Goal: Information Seeking & Learning: Check status

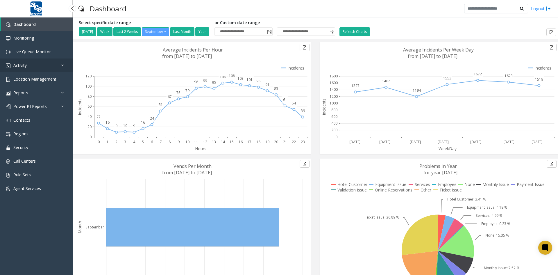
click at [41, 68] on link "Activity" at bounding box center [36, 65] width 73 height 14
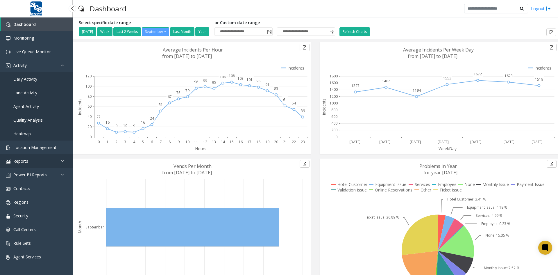
click at [51, 162] on link "Reports" at bounding box center [36, 161] width 73 height 14
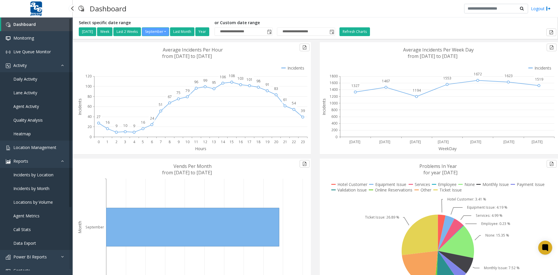
click at [43, 202] on span "Locations by Volume" at bounding box center [33, 202] width 40 height 6
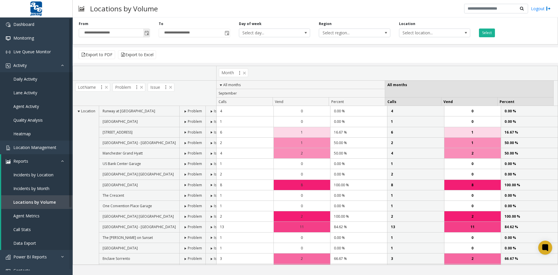
click at [147, 32] on span "Toggle popup" at bounding box center [146, 33] width 5 height 5
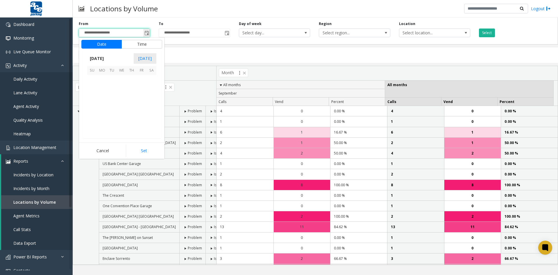
scroll to position [104308, 0]
click at [101, 58] on span "[DATE]" at bounding box center [96, 58] width 19 height 9
click at [134, 85] on span "Aug" at bounding box center [136, 85] width 14 height 14
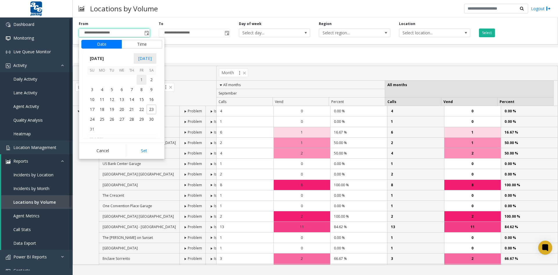
click at [142, 78] on span "1" at bounding box center [142, 80] width 10 height 10
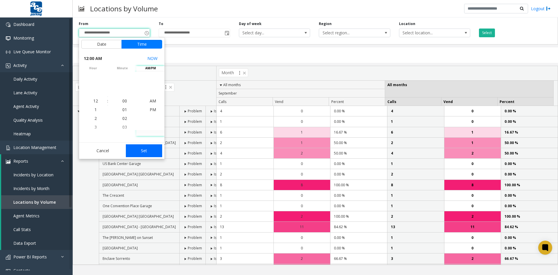
click at [146, 151] on button "Set" at bounding box center [144, 150] width 37 height 13
type input "**********"
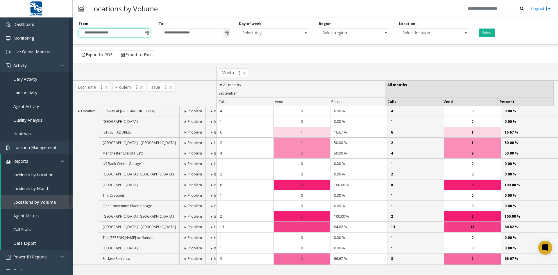
click at [228, 32] on span "Toggle popup" at bounding box center [227, 33] width 5 height 5
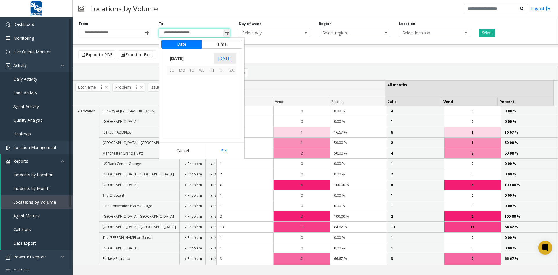
scroll to position [9, 0]
click at [182, 58] on span "[DATE]" at bounding box center [176, 58] width 19 height 9
click at [215, 85] on span "Aug" at bounding box center [216, 85] width 14 height 14
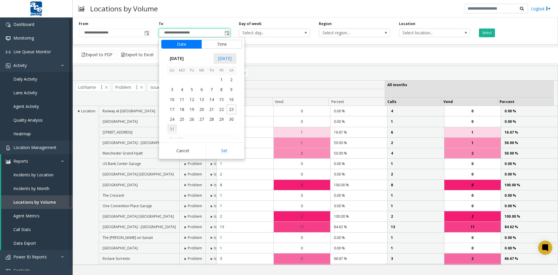
click at [172, 129] on span "31" at bounding box center [172, 129] width 10 height 10
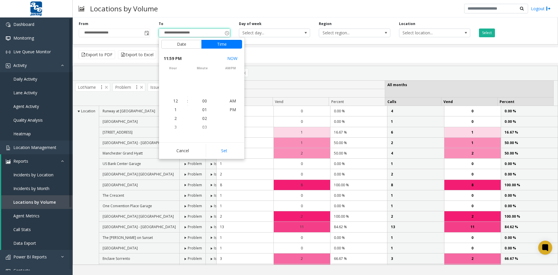
scroll to position [9, 0]
click at [226, 151] on button "Set" at bounding box center [224, 150] width 37 height 13
type input "**********"
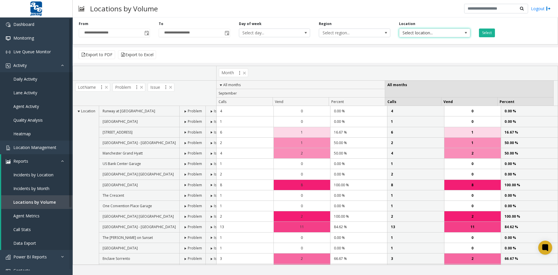
click at [466, 32] on span at bounding box center [466, 33] width 5 height 5
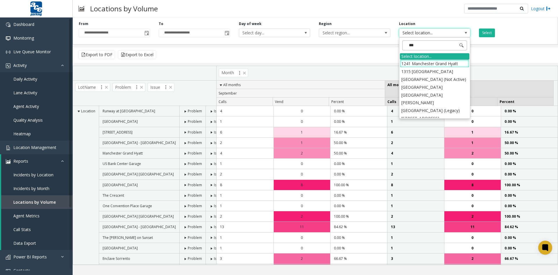
type input "****"
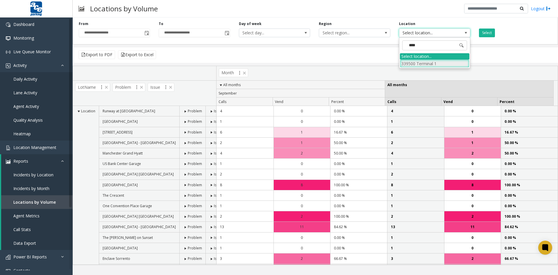
click at [431, 63] on li "339500 Terminal 1" at bounding box center [434, 64] width 69 height 8
click at [490, 33] on button "Select" at bounding box center [487, 32] width 16 height 9
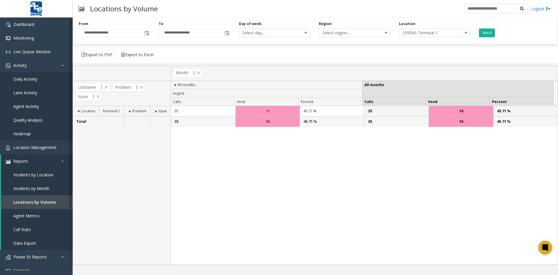
click at [130, 111] on span at bounding box center [130, 111] width 5 height 5
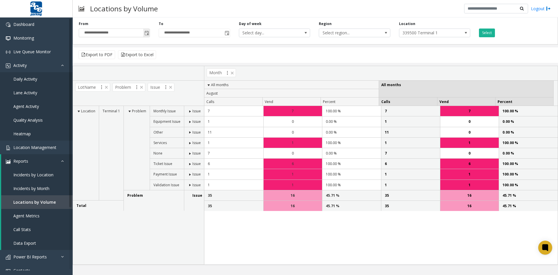
click at [146, 33] on span "Toggle popup" at bounding box center [146, 33] width 5 height 5
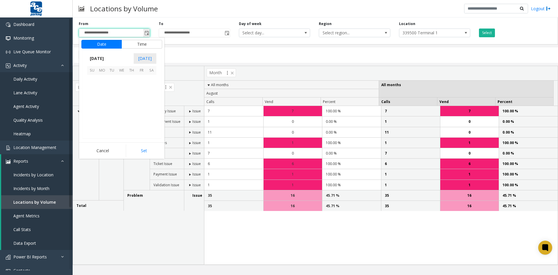
scroll to position [104308, 0]
click at [101, 58] on span "[DATE]" at bounding box center [96, 58] width 19 height 9
click at [92, 71] on span "Jan" at bounding box center [94, 71] width 14 height 14
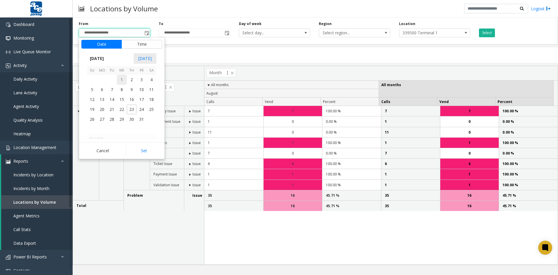
click at [121, 79] on span "1" at bounding box center [122, 80] width 10 height 10
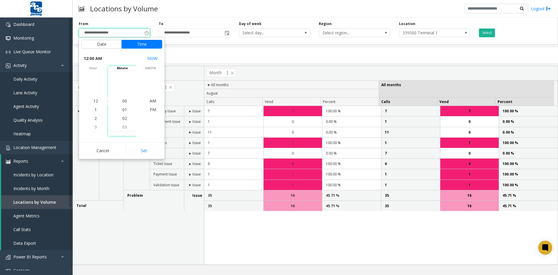
click at [141, 151] on button "Set" at bounding box center [144, 150] width 37 height 13
type input "**********"
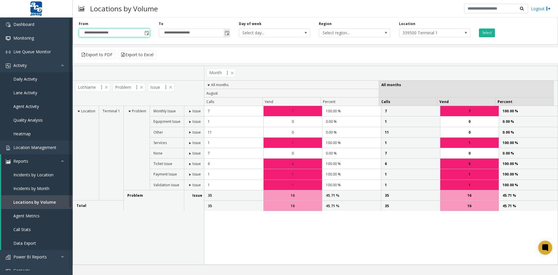
click at [227, 32] on span "Toggle popup" at bounding box center [227, 33] width 5 height 5
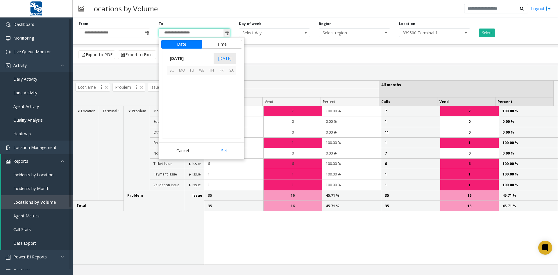
scroll to position [9, 0]
click at [192, 110] on span "23" at bounding box center [192, 109] width 10 height 10
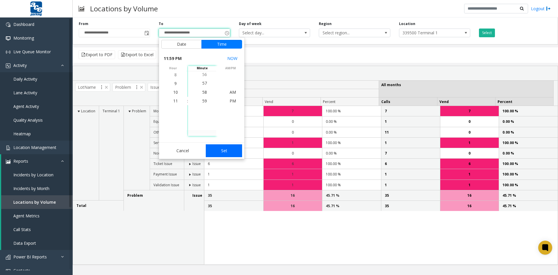
click at [221, 149] on button "Set" at bounding box center [224, 150] width 37 height 13
type input "**********"
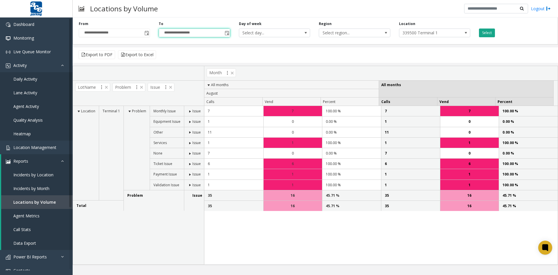
click at [490, 33] on button "Select" at bounding box center [487, 32] width 16 height 9
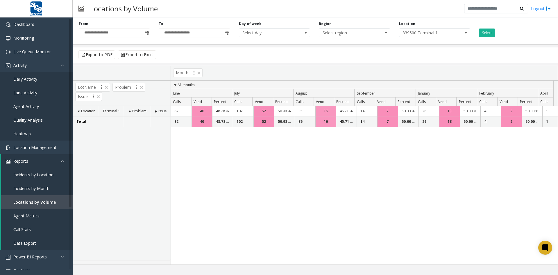
click at [129, 111] on span at bounding box center [130, 111] width 5 height 5
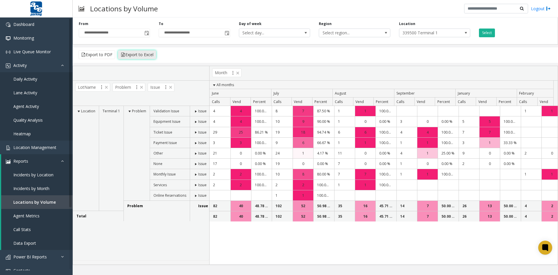
click at [140, 54] on button "Export to Excel" at bounding box center [137, 54] width 38 height 9
click at [43, 53] on span "Live Queue Monitor" at bounding box center [31, 52] width 37 height 6
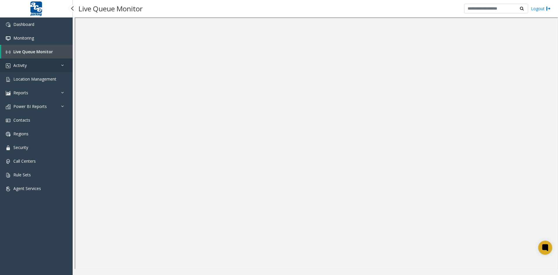
click at [49, 64] on link "Activity" at bounding box center [36, 65] width 73 height 14
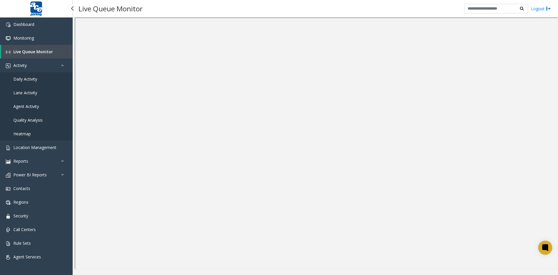
click at [44, 106] on link "Agent Activity" at bounding box center [36, 106] width 73 height 14
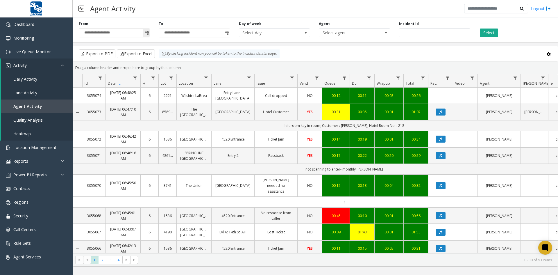
click at [147, 33] on span "Toggle popup" at bounding box center [146, 33] width 5 height 5
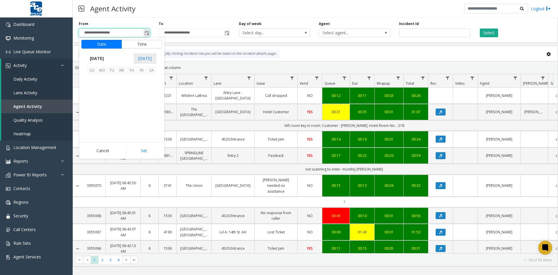
scroll to position [104308, 0]
click at [101, 108] on span "22" at bounding box center [102, 109] width 10 height 10
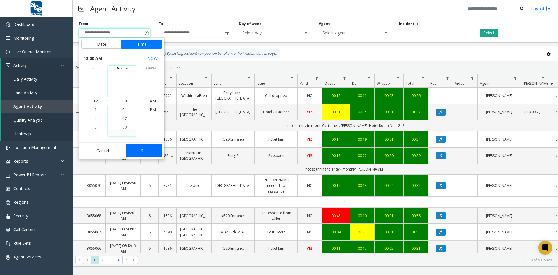
click at [143, 151] on button "Set" at bounding box center [144, 150] width 37 height 13
type input "**********"
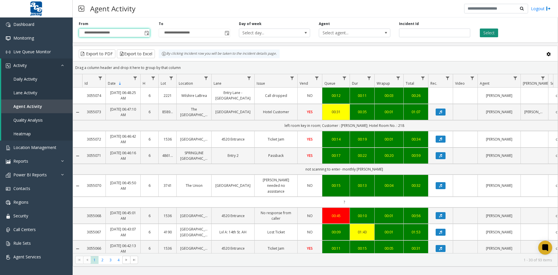
click at [489, 31] on button "Select" at bounding box center [489, 32] width 18 height 9
click at [164, 260] on span "10" at bounding box center [166, 260] width 8 height 8
